Goal: Transaction & Acquisition: Download file/media

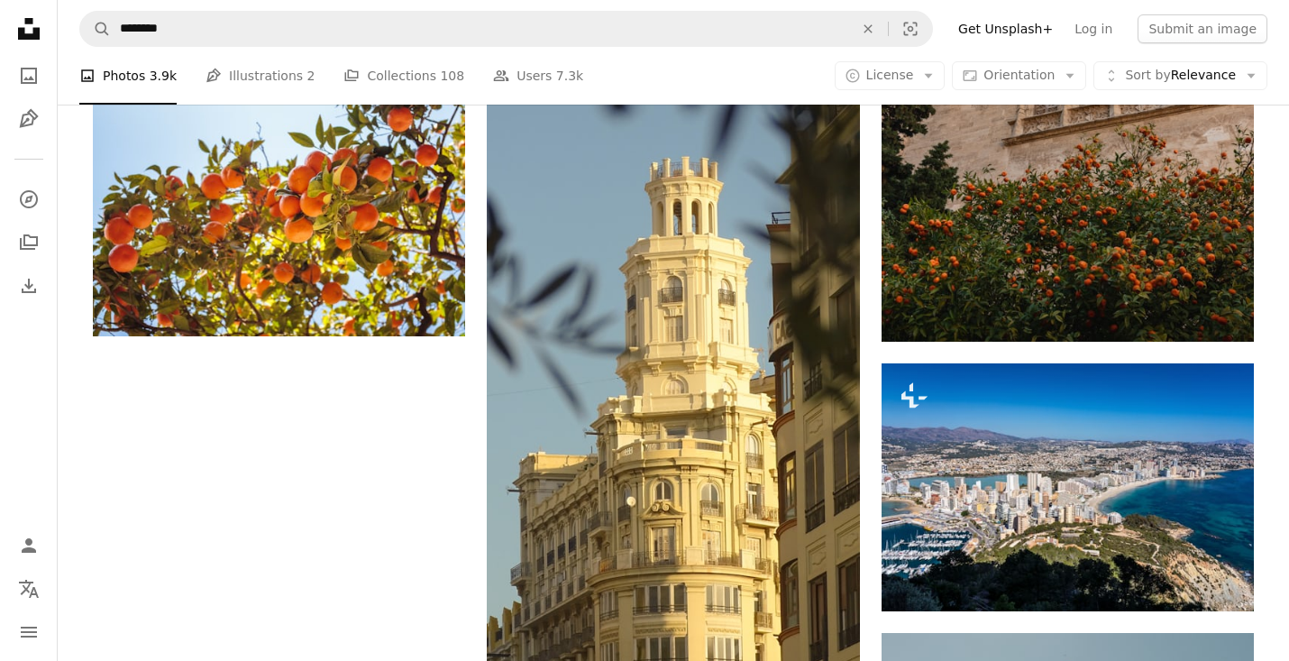
scroll to position [2524, 0]
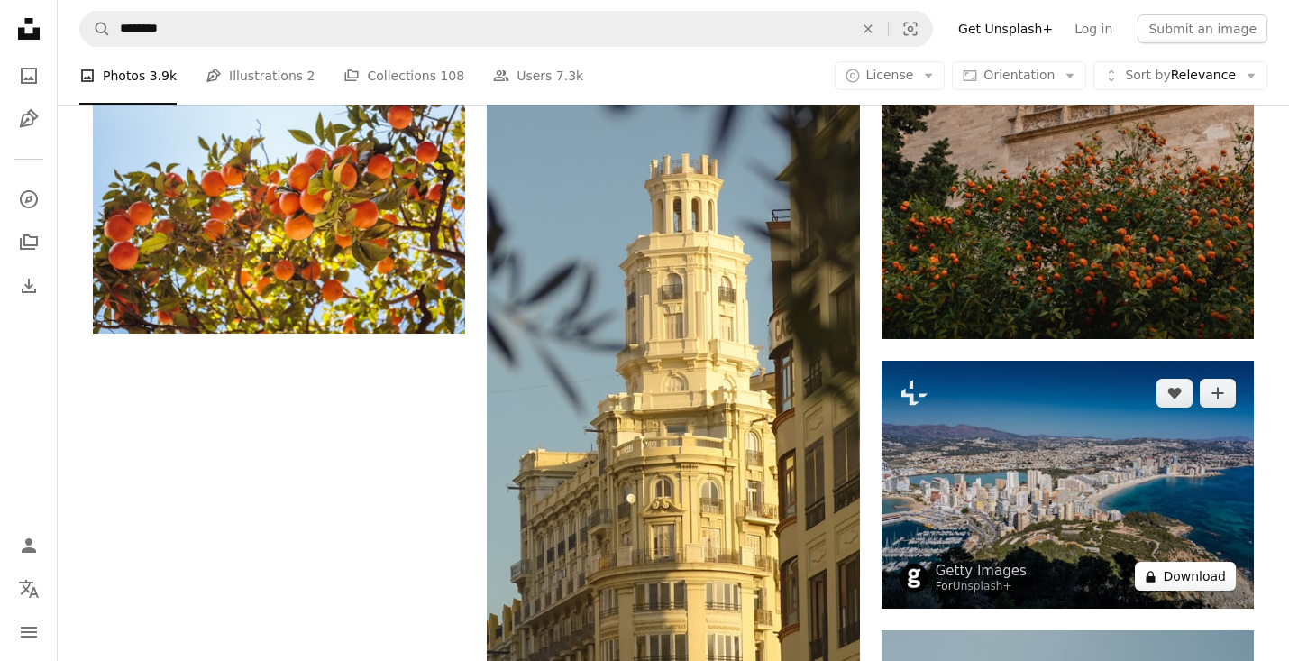
click at [1212, 574] on button "A lock Download" at bounding box center [1185, 576] width 101 height 29
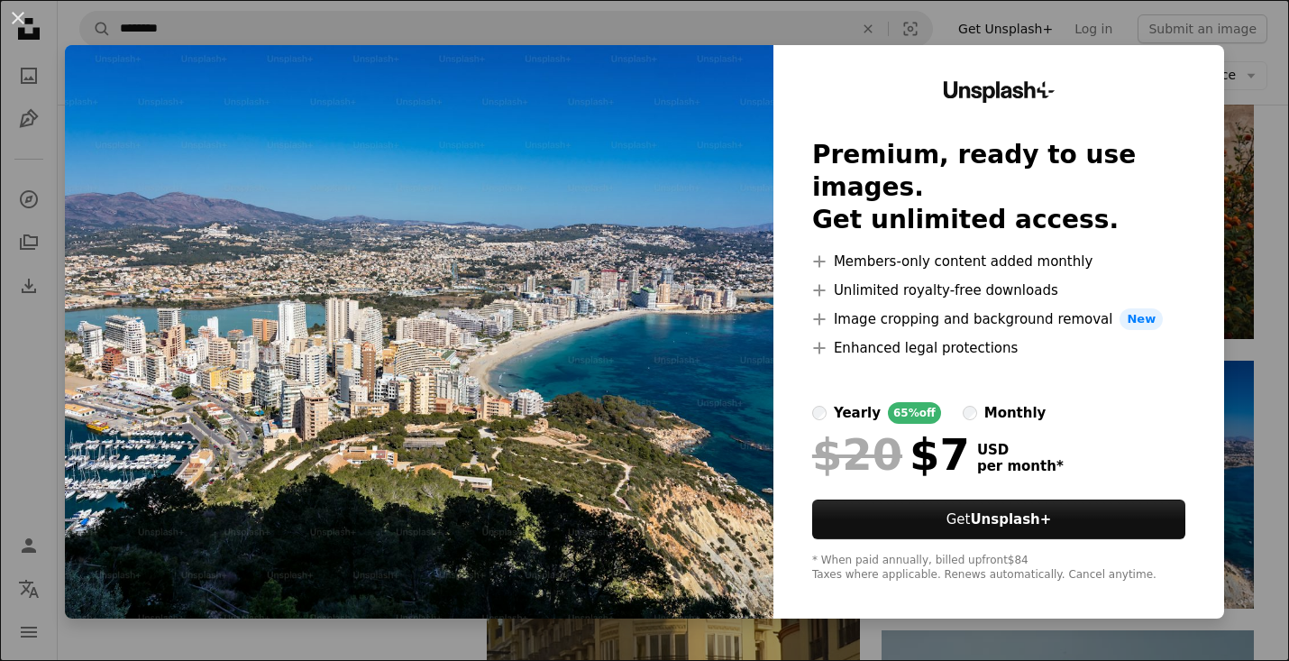
click at [1273, 105] on div "An X shape Unsplash+ Premium, ready to use images. Get unlimited access. A plus…" at bounding box center [644, 330] width 1289 height 661
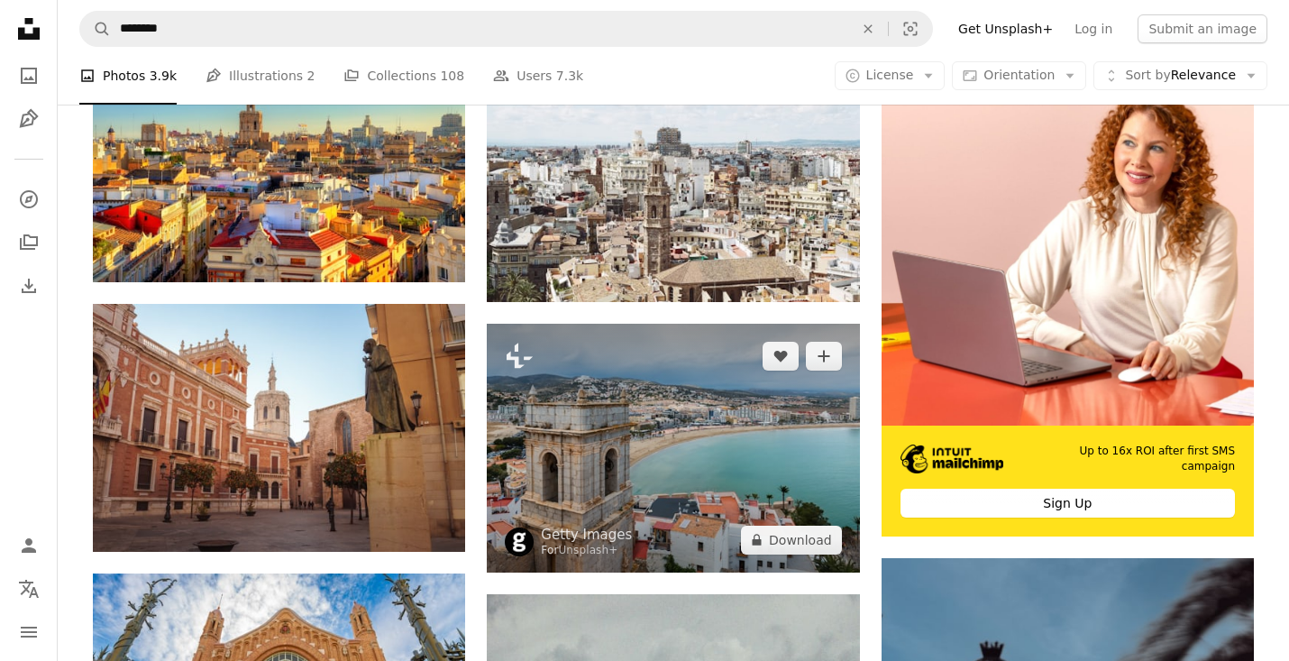
scroll to position [185, 0]
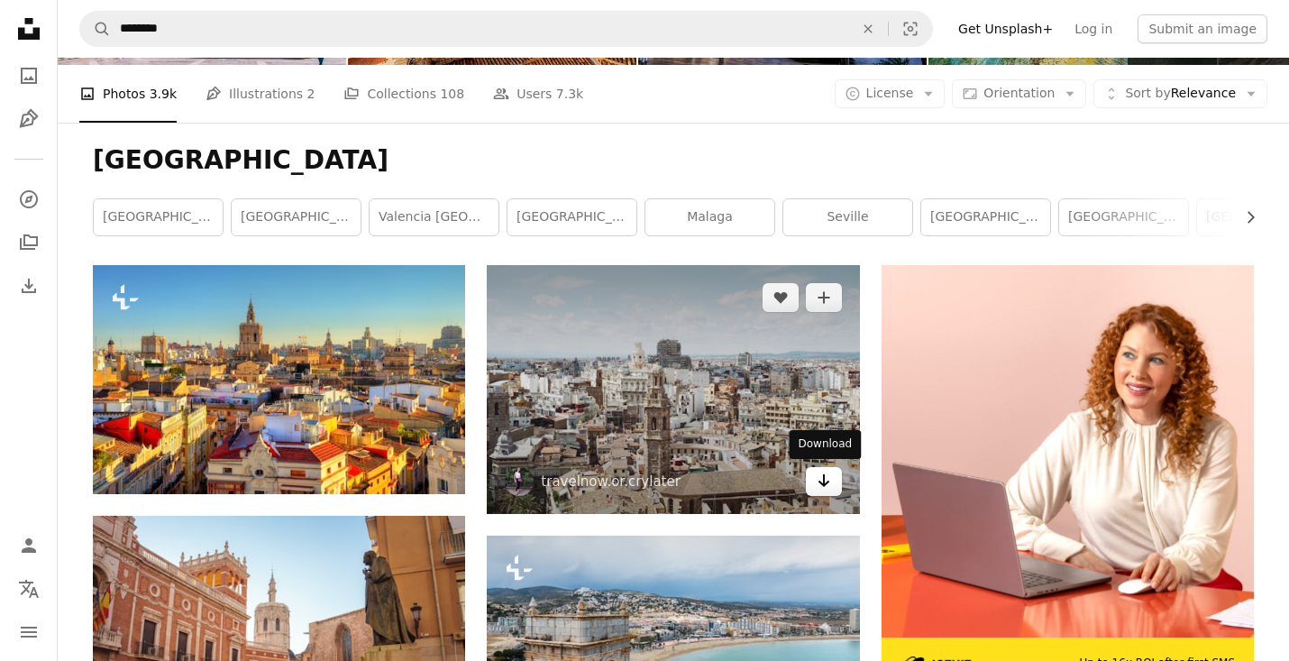
click at [822, 484] on icon "Arrow pointing down" at bounding box center [824, 481] width 14 height 22
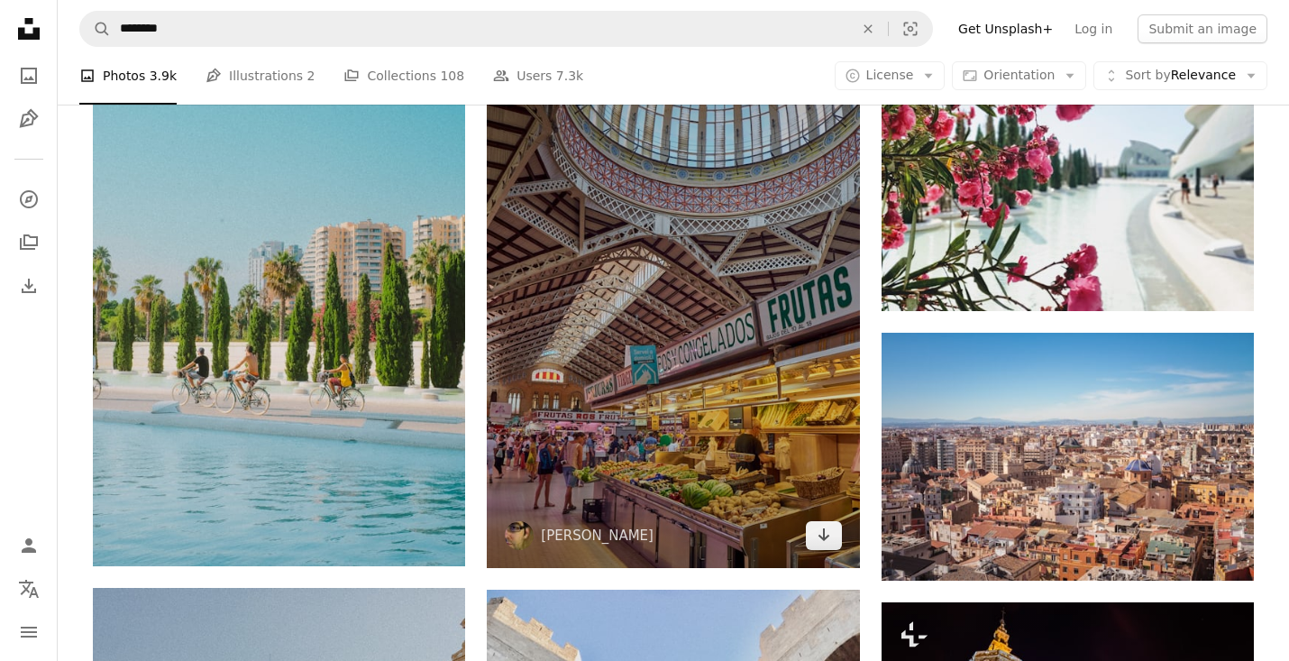
scroll to position [1510, 0]
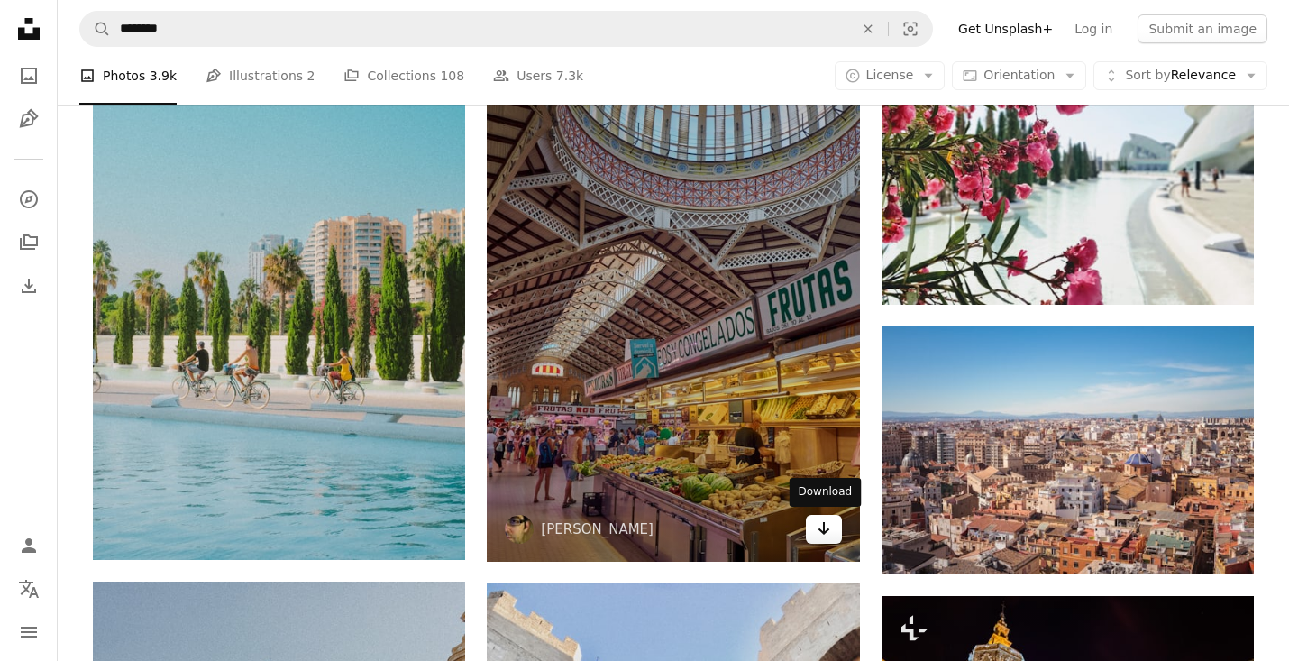
click at [831, 537] on link "Arrow pointing down" at bounding box center [824, 529] width 36 height 29
